Goal: Transaction & Acquisition: Purchase product/service

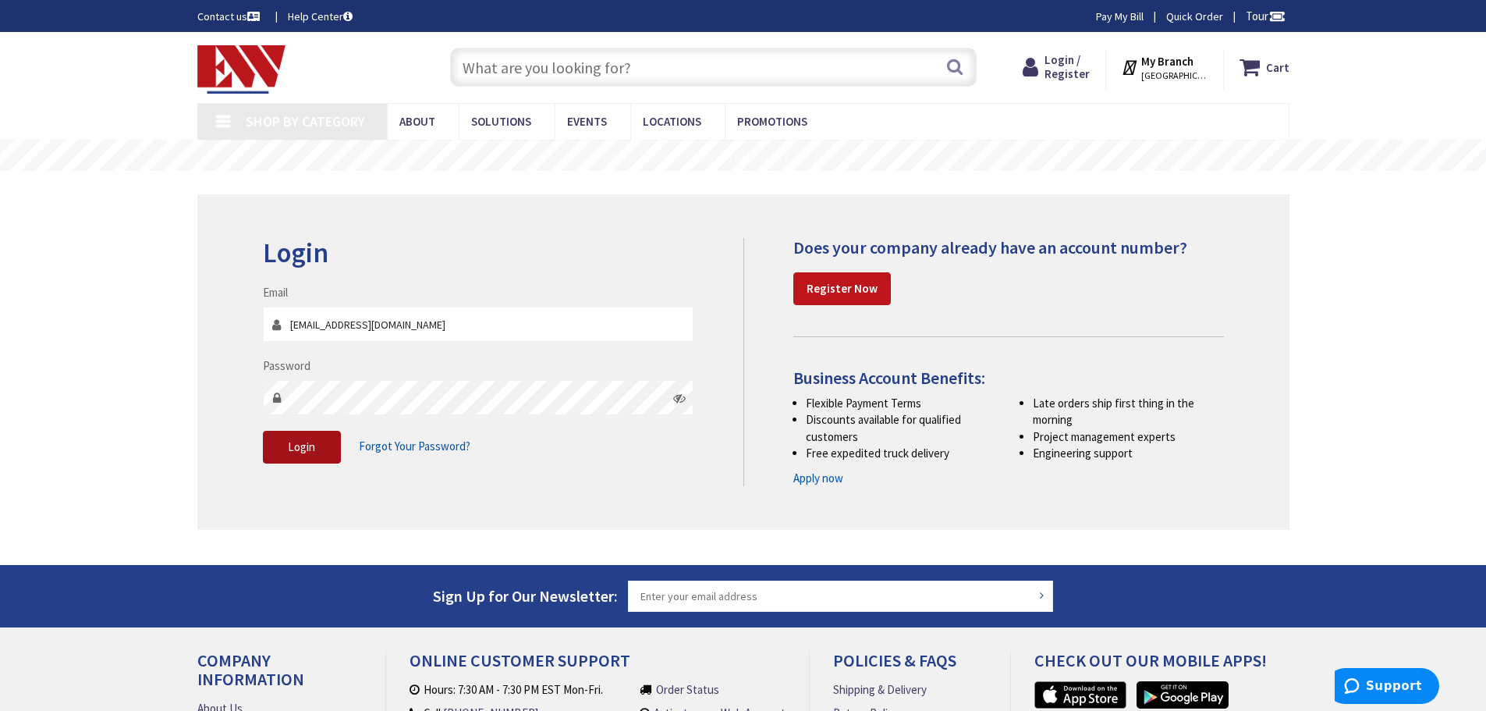
click at [309, 450] on span "Login" at bounding box center [301, 446] width 27 height 15
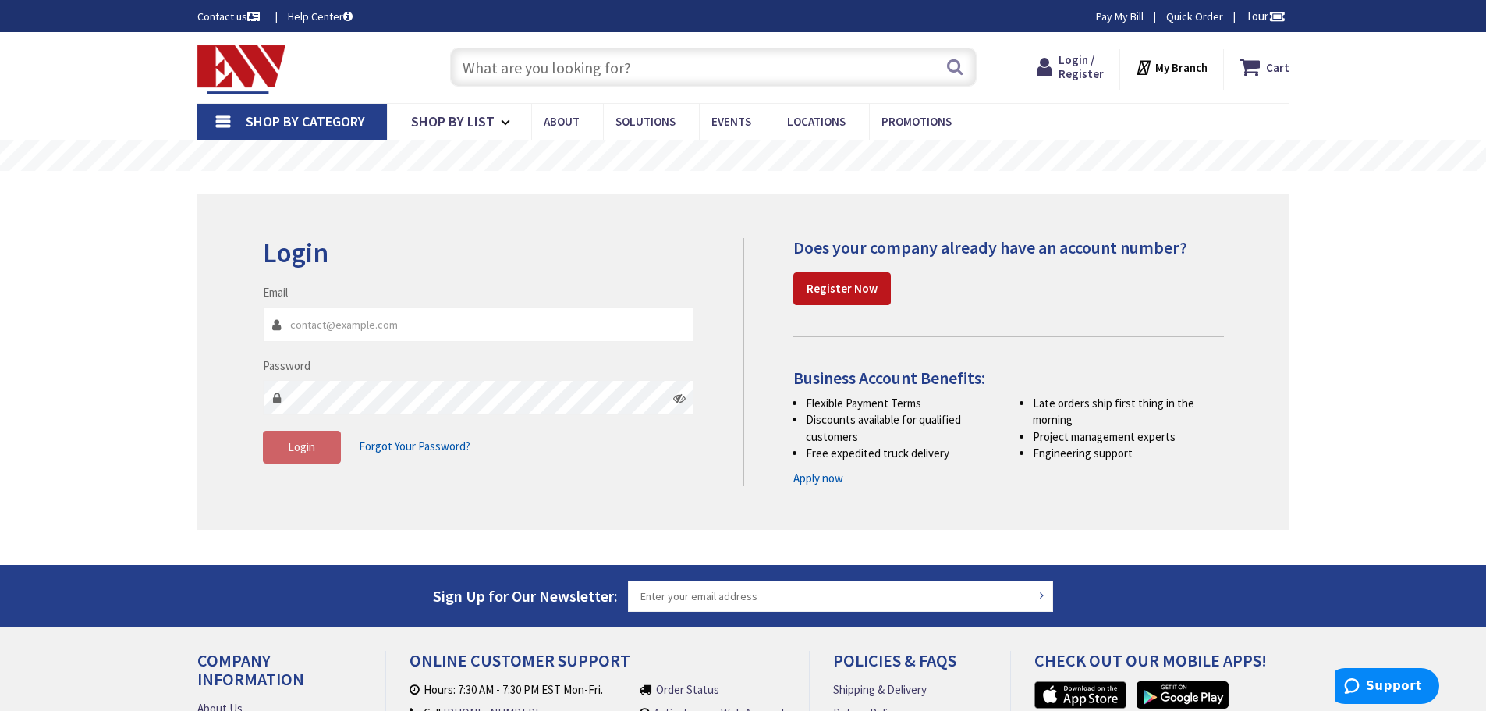
type input "[EMAIL_ADDRESS][DOMAIN_NAME]"
click at [299, 436] on button "Login" at bounding box center [302, 447] width 78 height 33
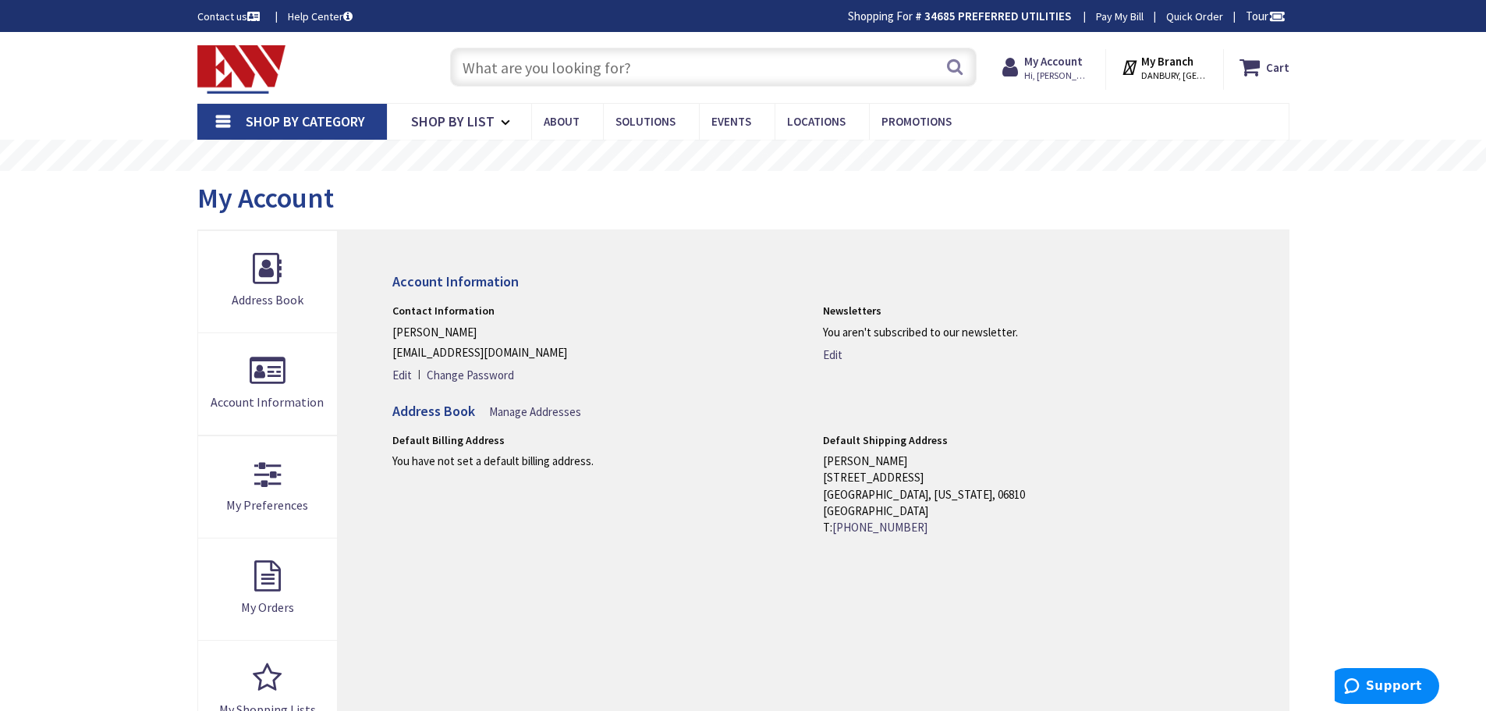
click at [622, 63] on input "text" at bounding box center [713, 67] width 527 height 39
paste input "SRW15US"
type input "SRW15US"
